Goal: Check status: Check status

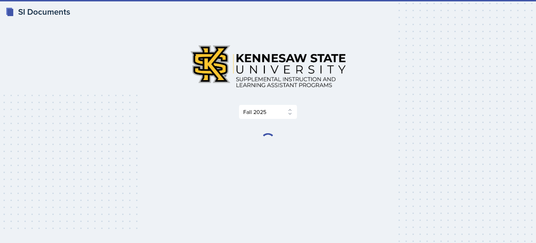
select select "2bed604d-1099-4043-b1bc-2365e8740244"
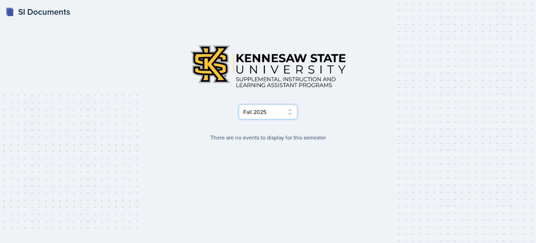
click at [282, 113] on select "Select Semester Fall 2025 Summer 2025 Spring 2025 Fall 2024 Summer 2024 Spring …" at bounding box center [268, 111] width 59 height 15
click at [204, 87] on img at bounding box center [268, 66] width 168 height 54
click at [283, 114] on select "Select Semester Fall 2025 Summer 2025 Spring 2025 Fall 2024 Summer 2024 Spring …" at bounding box center [268, 111] width 59 height 15
click at [239, 104] on select "Select Semester Fall 2025 Summer 2025 Spring 2025 Fall 2024 Summer 2024 Spring …" at bounding box center [268, 111] width 59 height 15
click at [295, 49] on img at bounding box center [268, 66] width 168 height 54
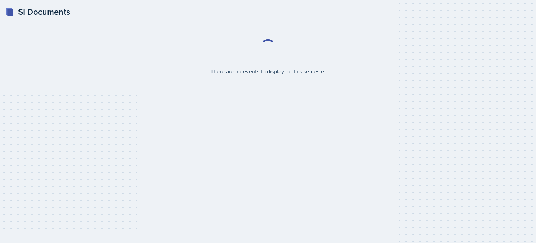
select select "2bed604d-1099-4043-b1bc-2365e8740244"
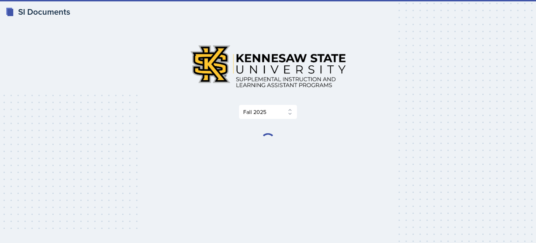
select select "2bed604d-1099-4043-b1bc-2365e8740244"
